Goal: Find specific page/section

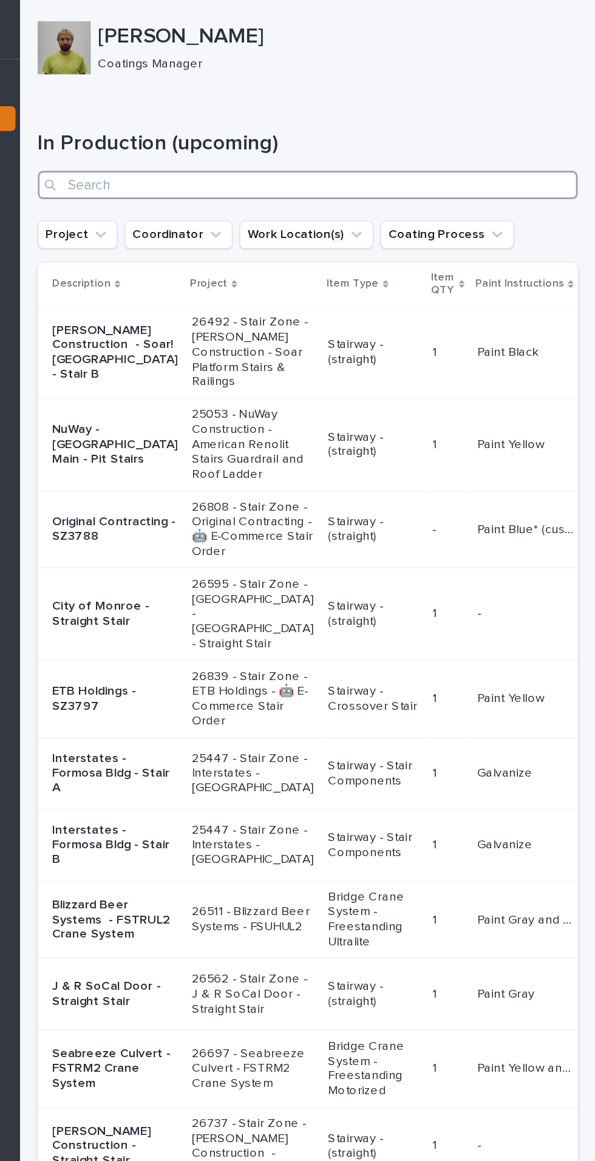
click at [285, 128] on input "Search" at bounding box center [398, 126] width 370 height 19
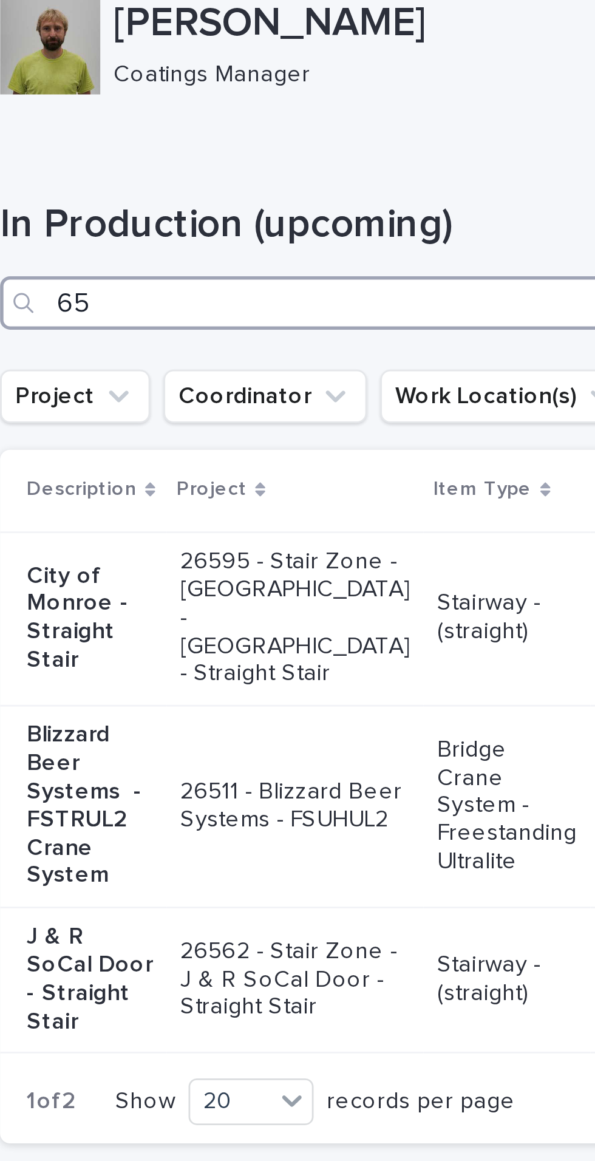
type input "659"
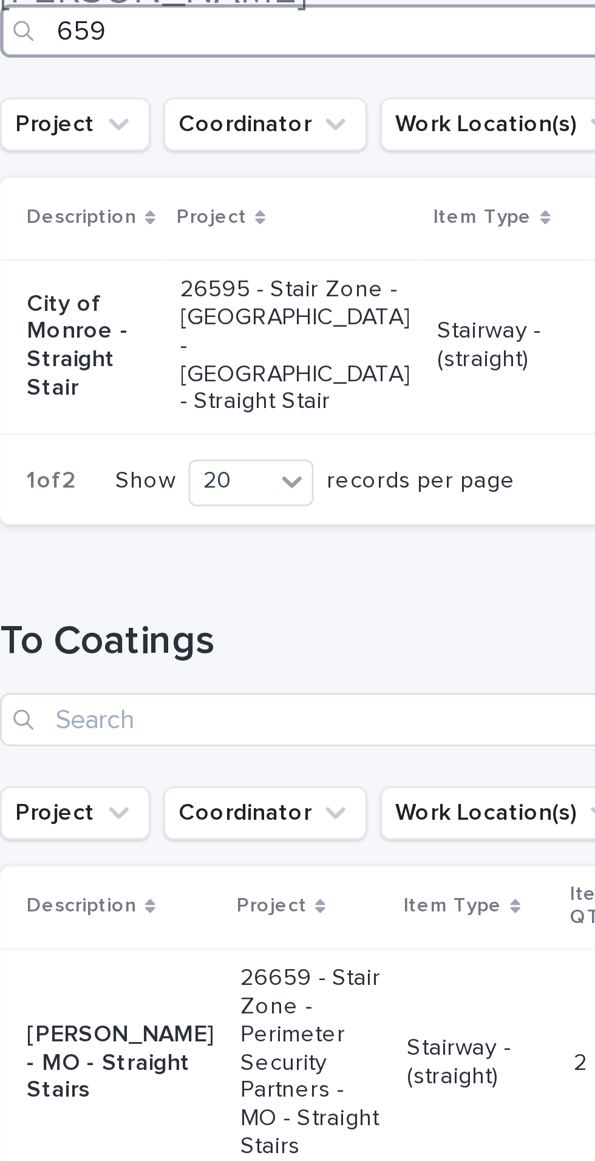
scroll to position [101, 0]
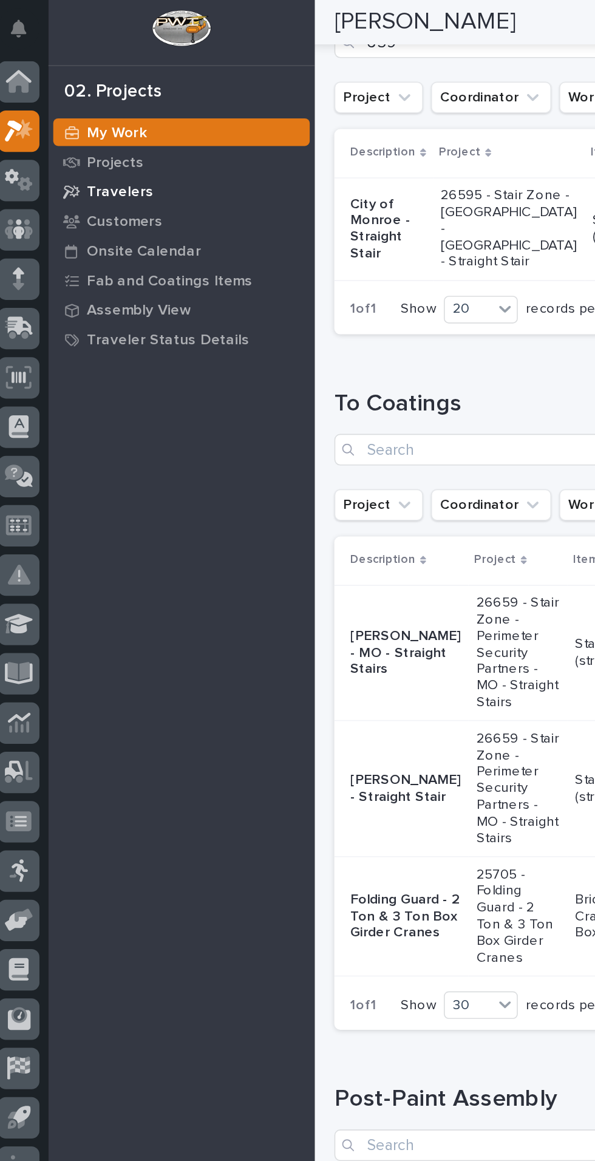
click at [67, 118] on p "Travelers" at bounding box center [80, 118] width 41 height 11
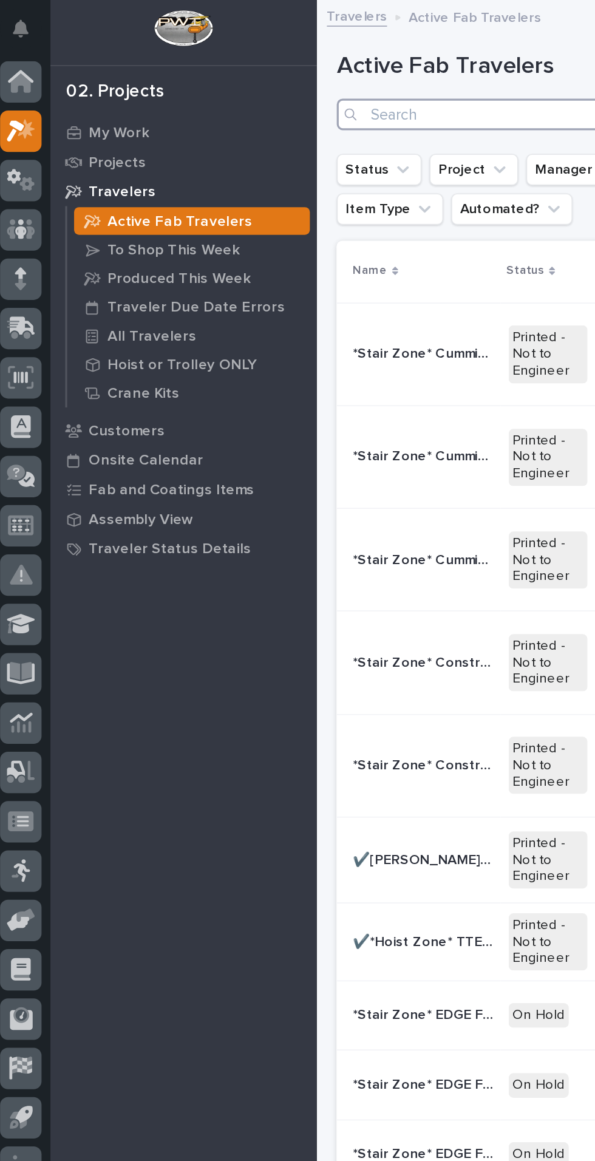
click at [314, 67] on input "Search" at bounding box center [398, 70] width 370 height 19
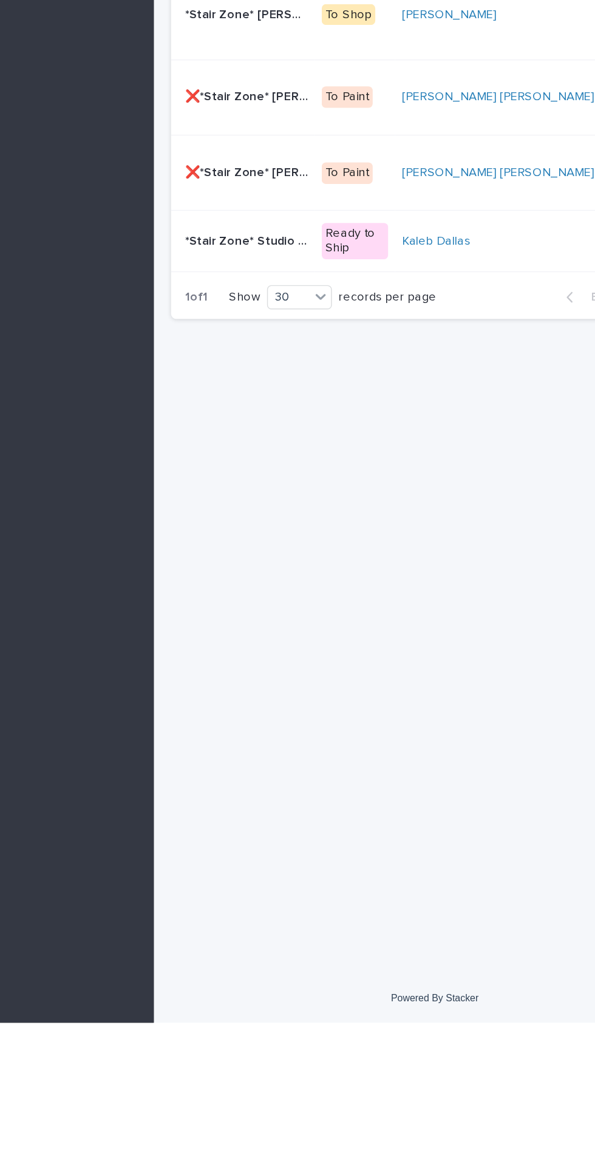
type input "659"
click at [117, 689] on div "My Work Projects Travelers Active Fab Travelers To Shop This Week Produced This…" at bounding box center [118, 616] width 164 height 1089
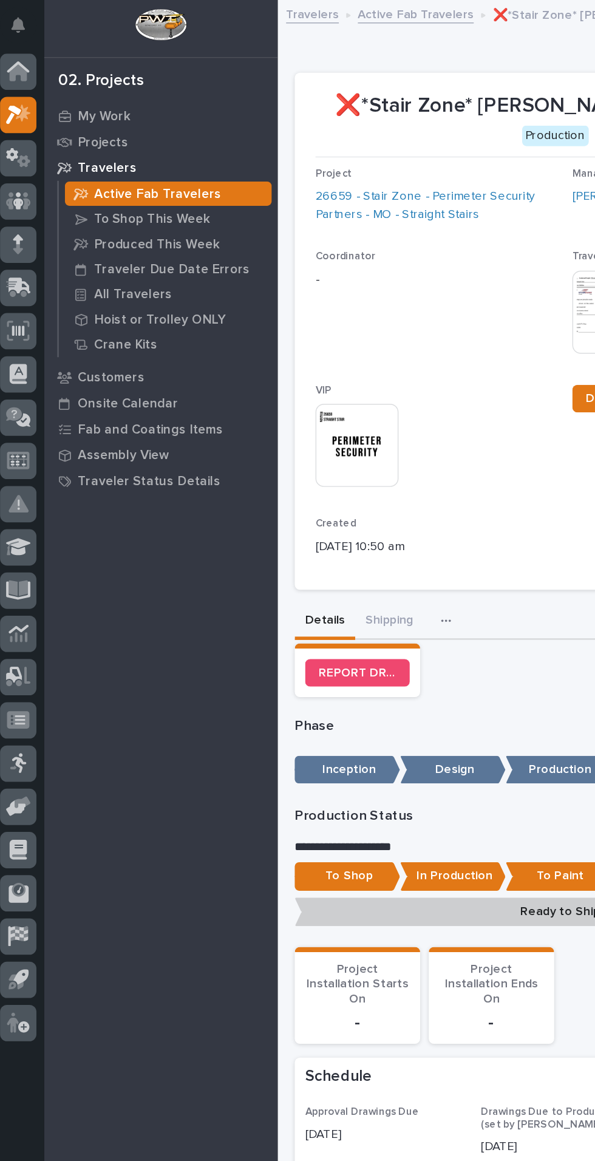
click at [92, 138] on p "Active Fab Travelers" at bounding box center [116, 136] width 89 height 11
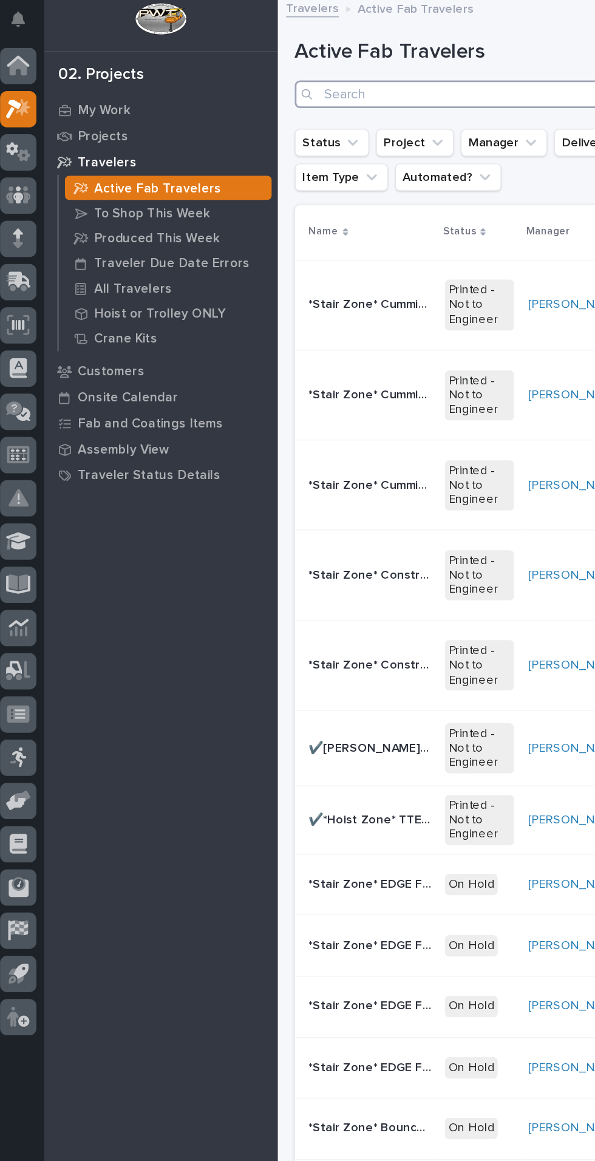
click at [270, 67] on input "Search" at bounding box center [398, 70] width 370 height 19
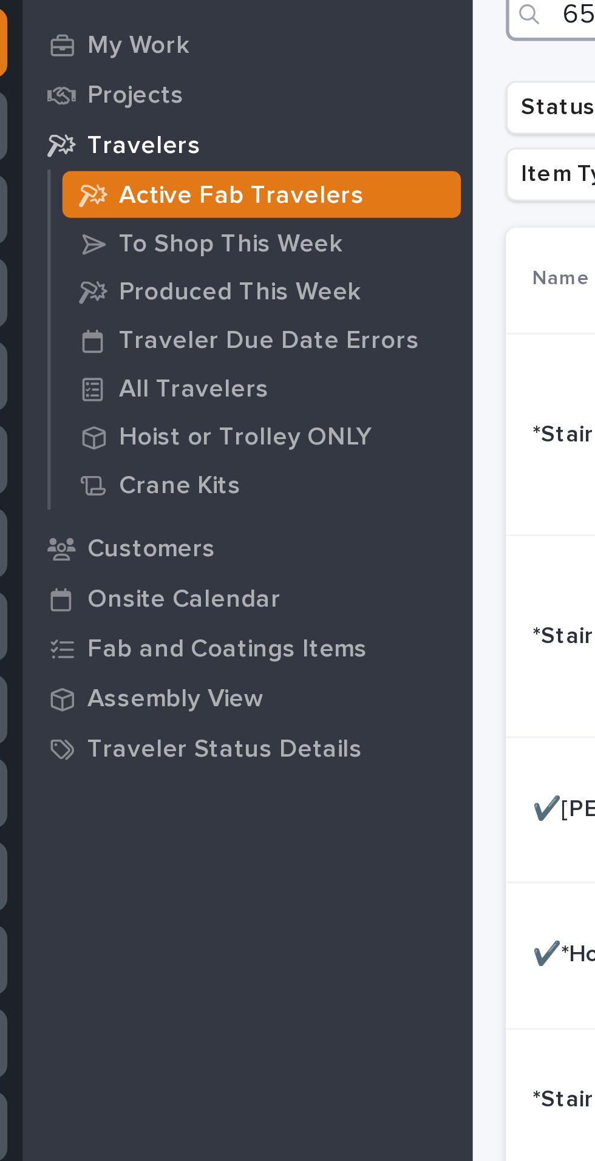
type input "659"
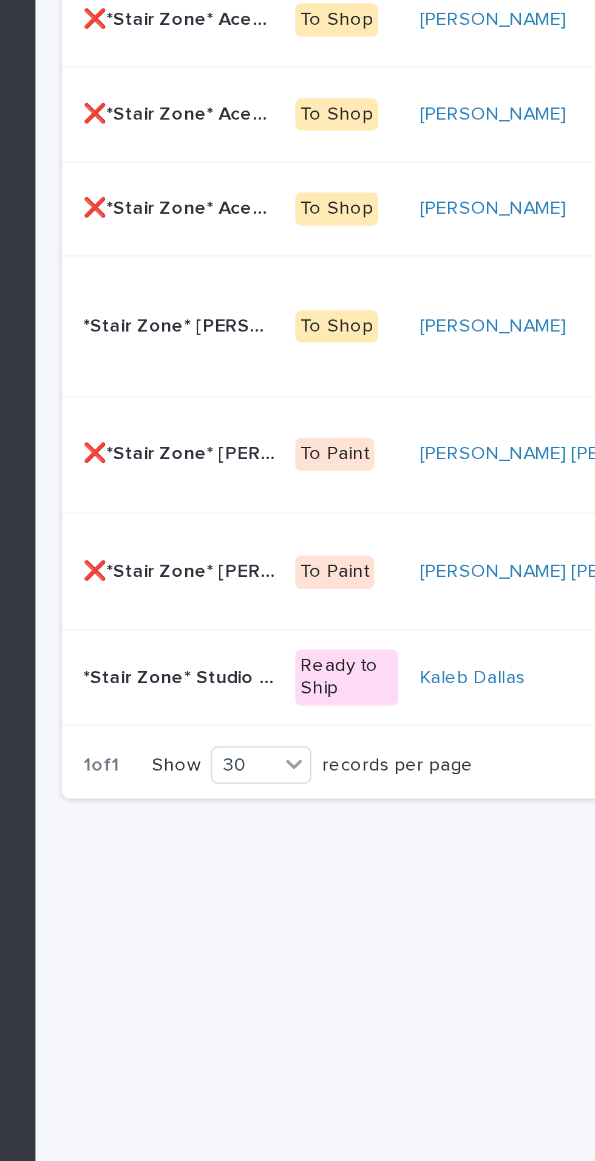
click at [519, 531] on p "26659 - Stair Zone - Perimeter Security Partners - MO - Straight Stairs" at bounding box center [561, 511] width 84 height 41
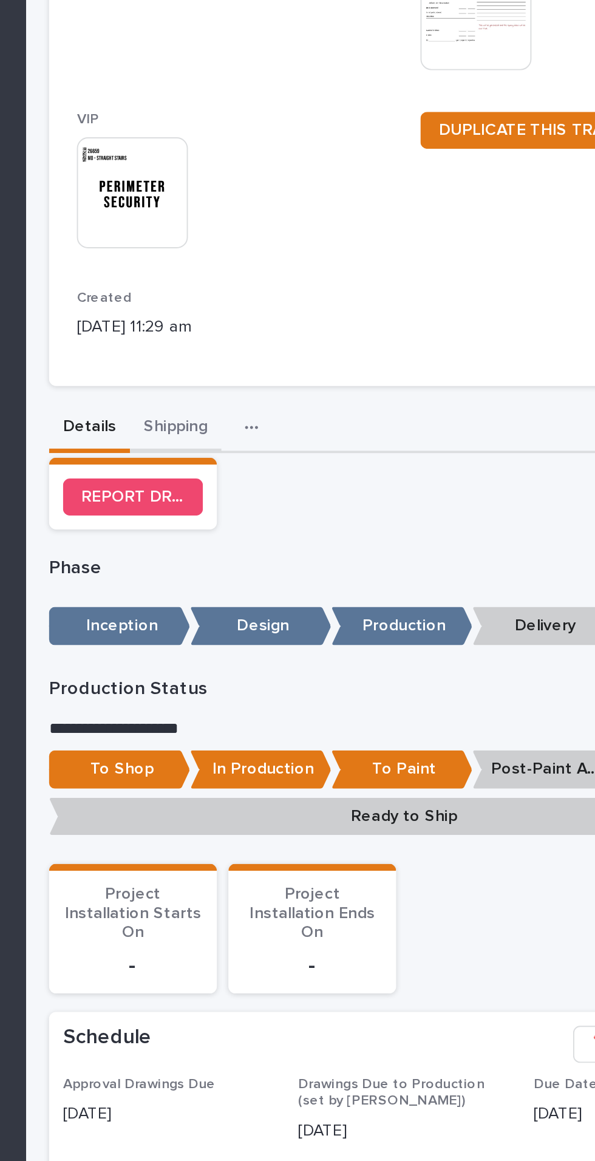
click at [277, 442] on button "Shipping" at bounding box center [279, 455] width 48 height 26
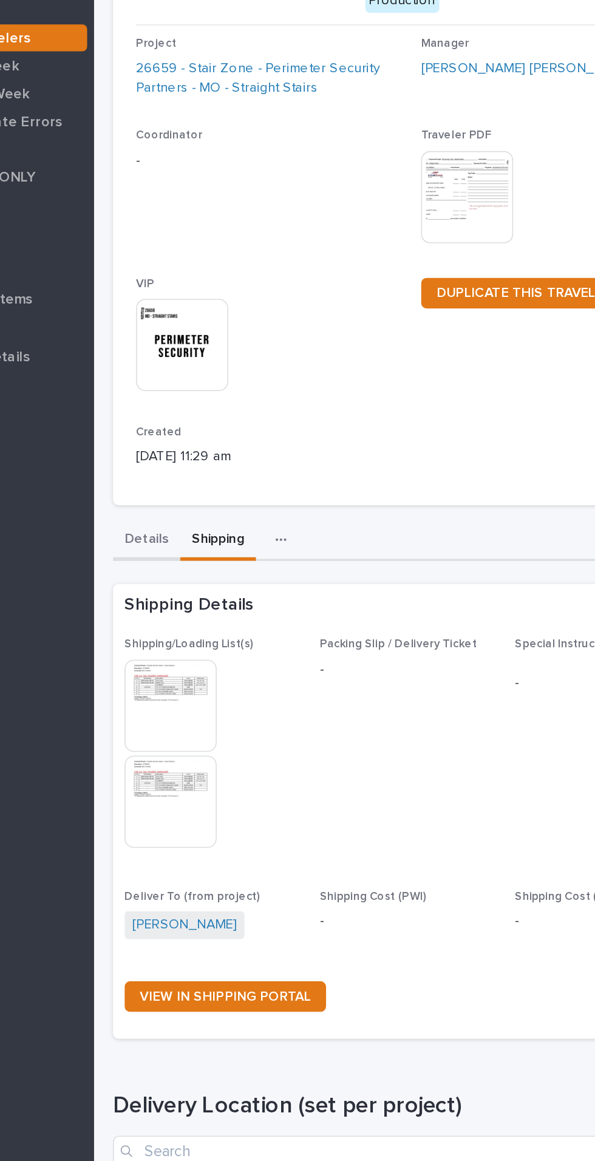
click at [226, 442] on button "Details" at bounding box center [234, 455] width 43 height 26
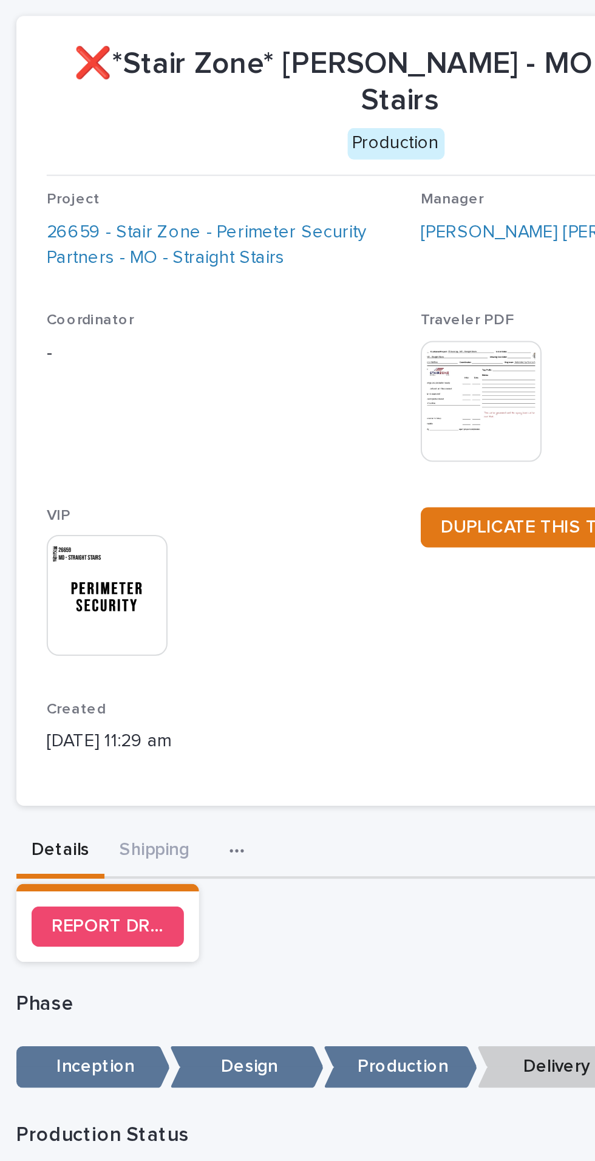
scroll to position [1, 0]
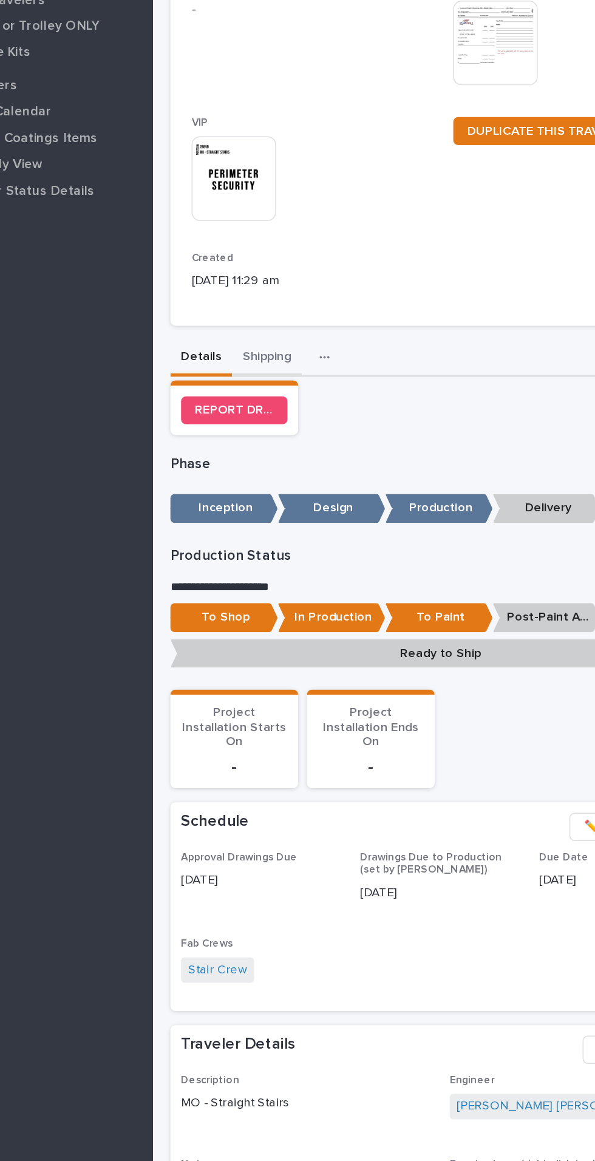
click at [292, 423] on div "**********" at bounding box center [398, 872] width 370 height 1662
